Goal: Navigation & Orientation: Find specific page/section

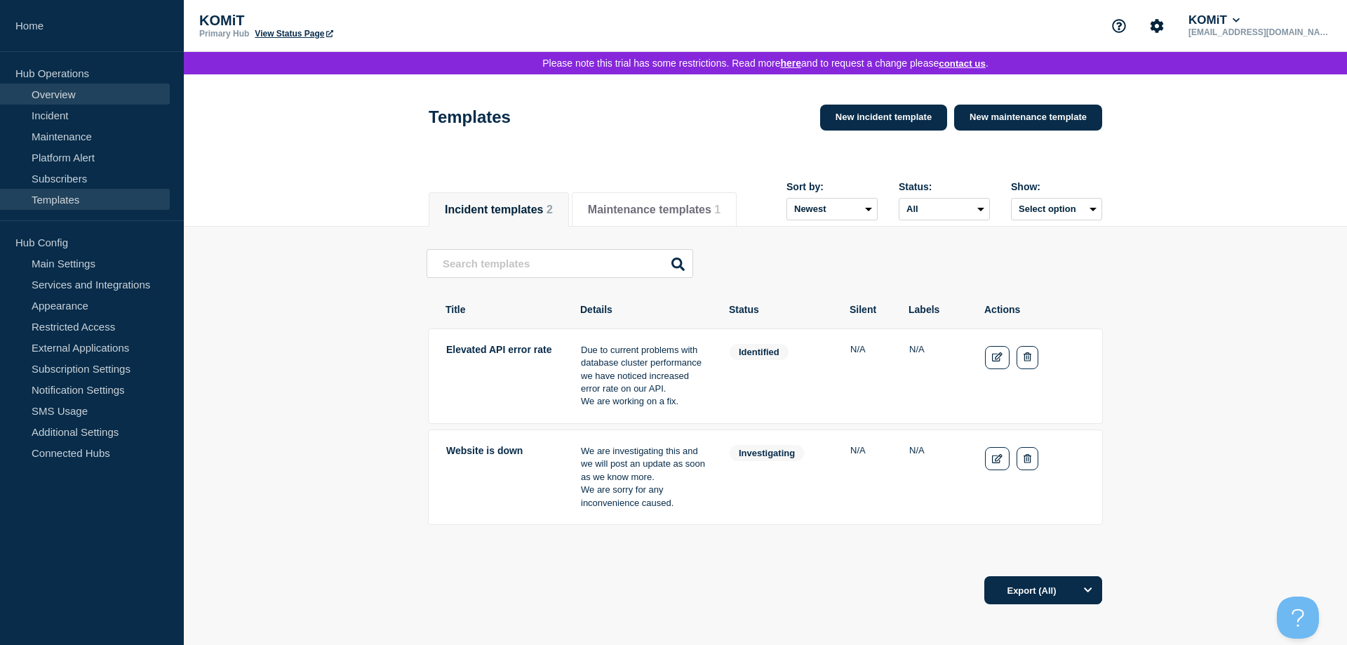
click at [58, 94] on link "Overview" at bounding box center [85, 93] width 170 height 21
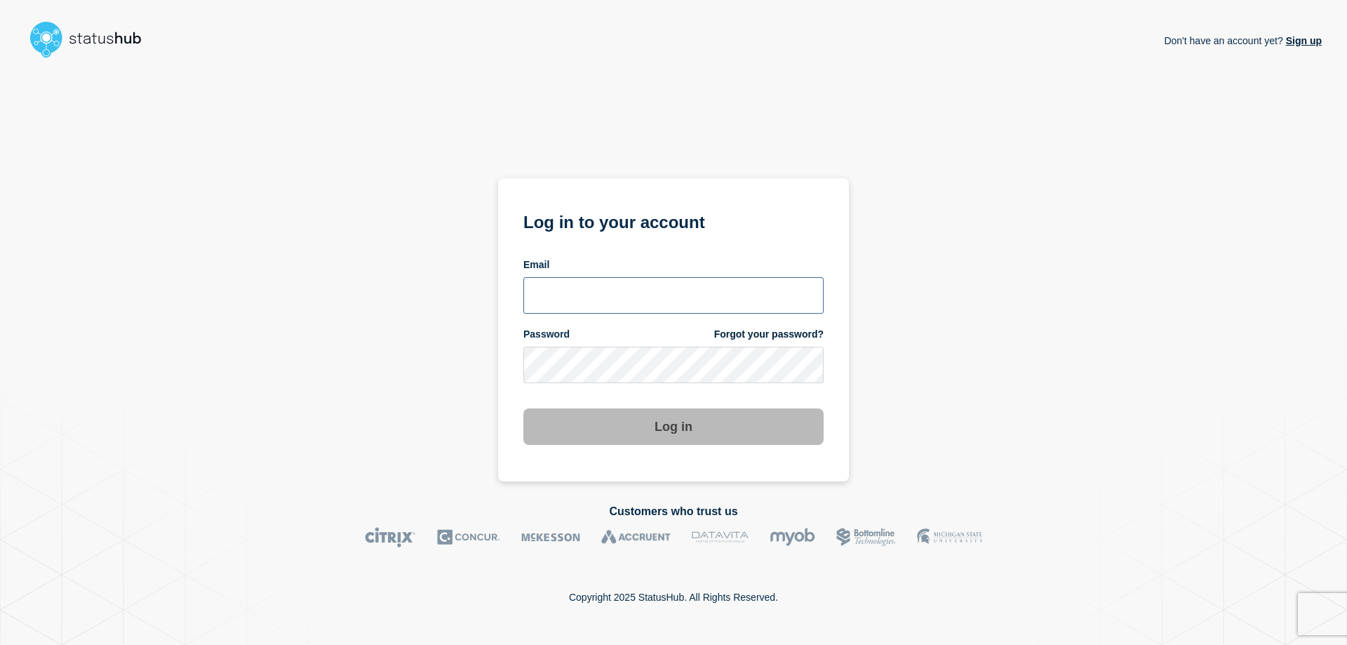
click at [663, 298] on input "email input" at bounding box center [673, 295] width 300 height 36
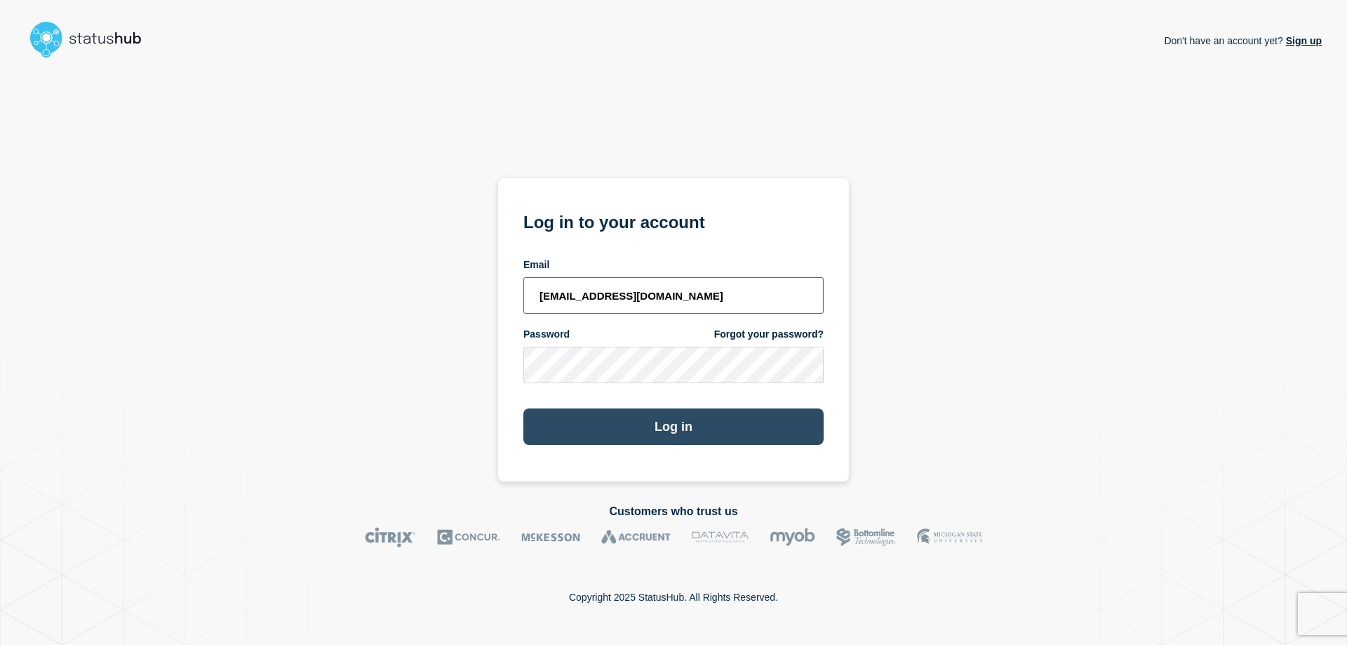
type input "[EMAIL_ADDRESS][DOMAIN_NAME]"
click at [583, 424] on button "Log in" at bounding box center [673, 426] width 300 height 36
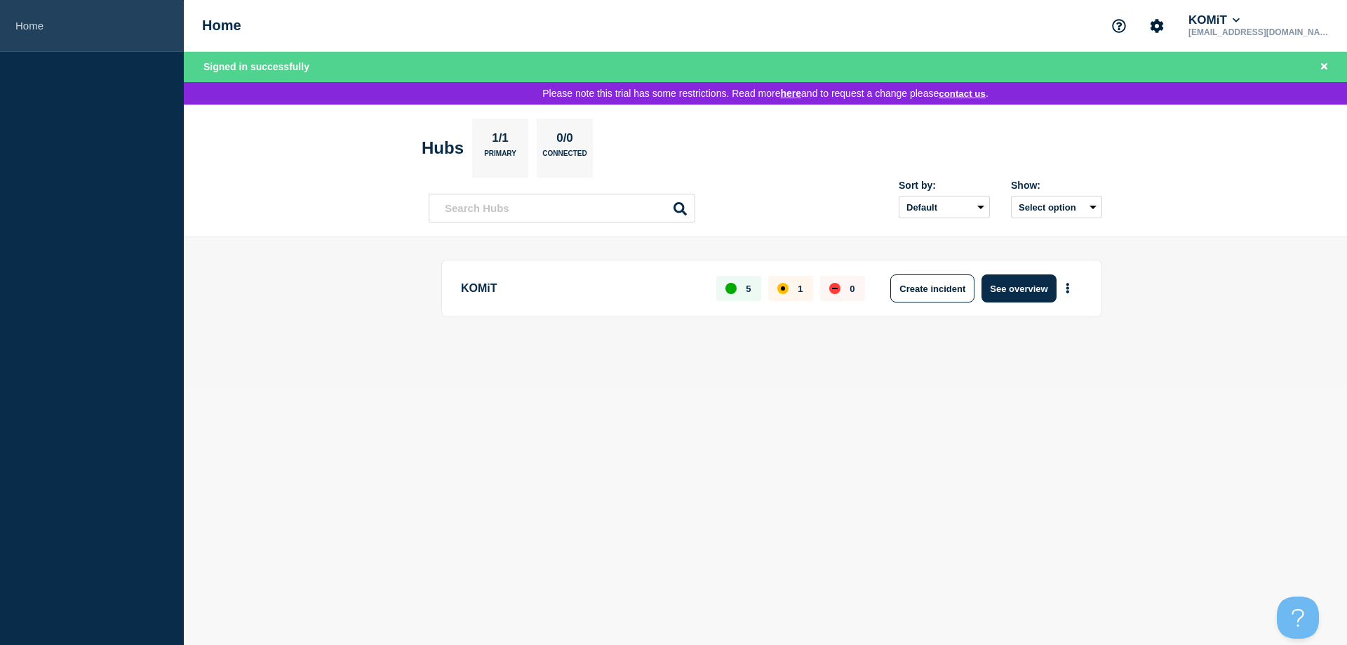
click at [55, 32] on link "Home" at bounding box center [92, 26] width 184 height 52
click at [45, 34] on link "Home" at bounding box center [92, 26] width 184 height 52
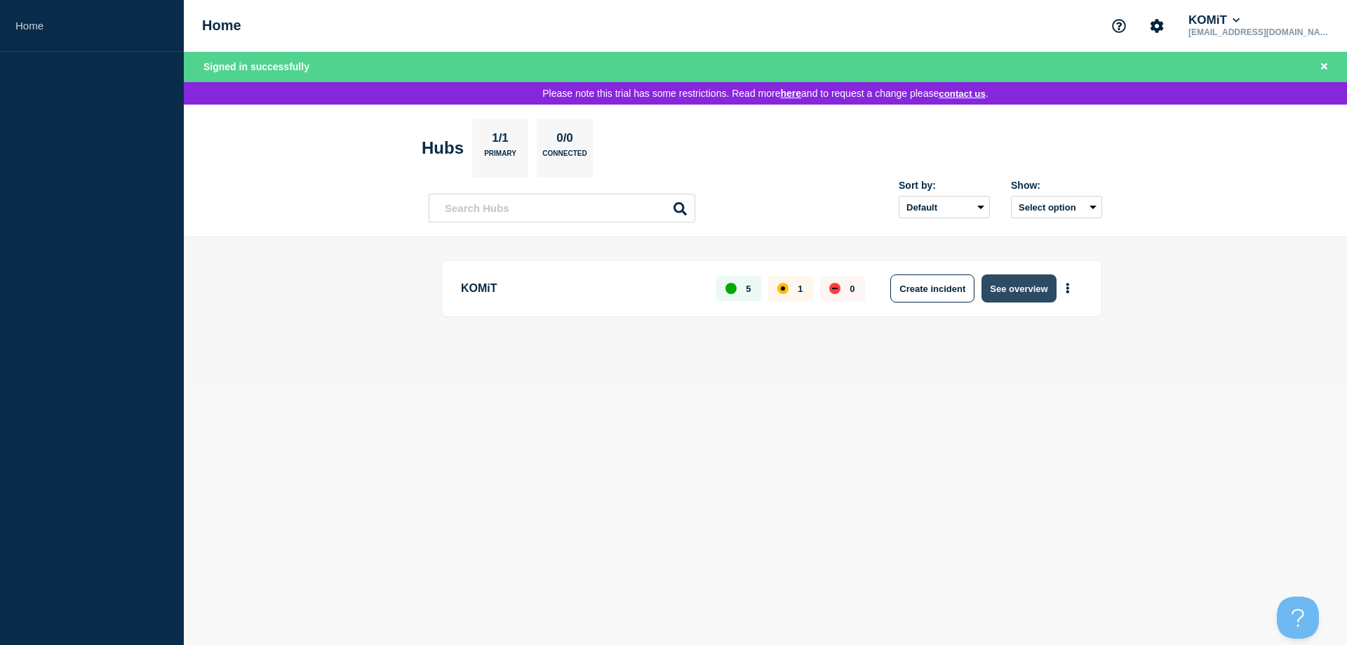
click at [1016, 290] on button "See overview" at bounding box center [1018, 288] width 74 height 28
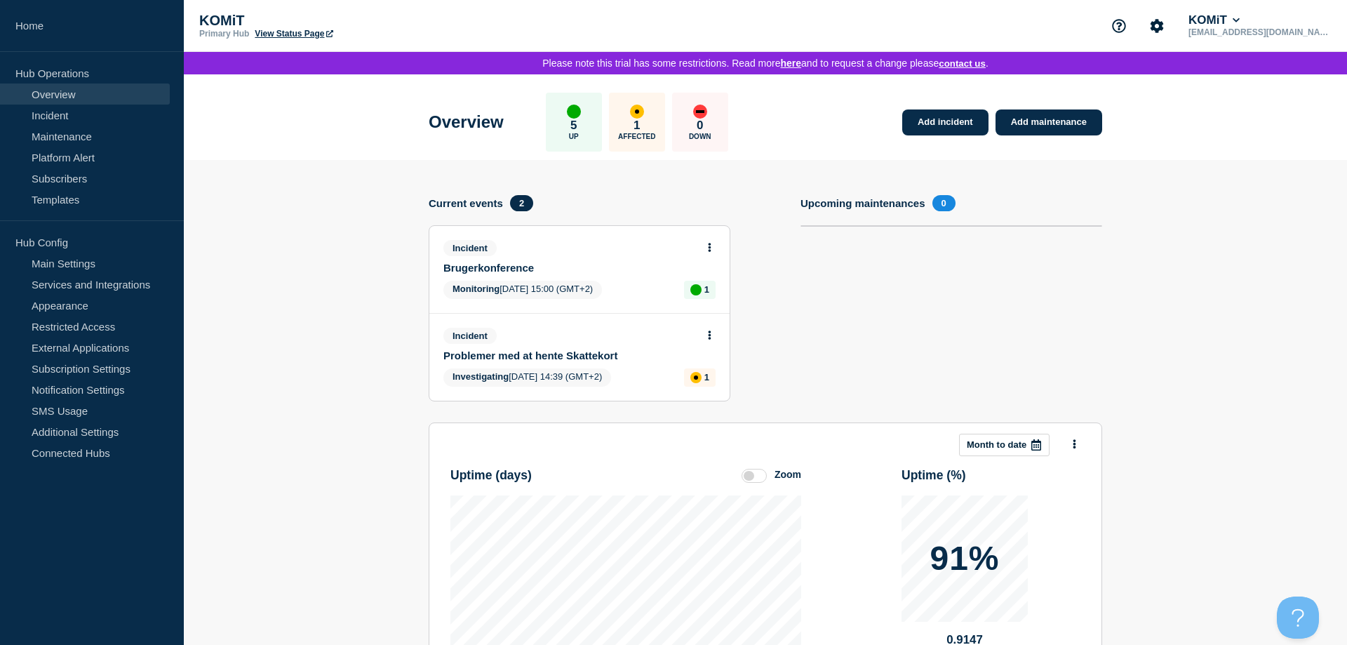
click at [292, 32] on link "View Status Page" at bounding box center [294, 34] width 78 height 10
